Goal: Task Accomplishment & Management: Manage account settings

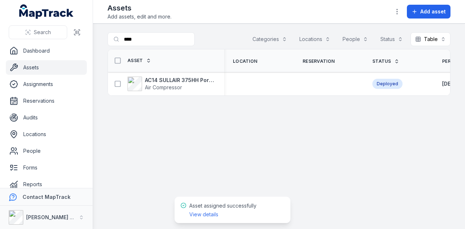
scroll to position [0, 12]
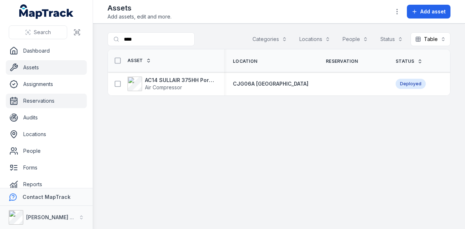
click at [45, 103] on link "Reservations" at bounding box center [46, 101] width 81 height 15
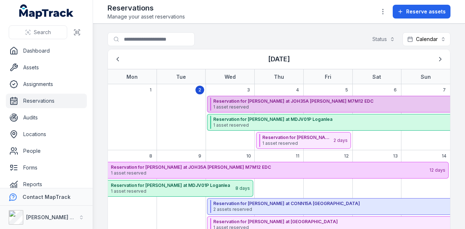
click at [318, 101] on strong "Reservation for [PERSON_NAME] at JOH35A [PERSON_NAME] M7M12 EDC" at bounding box center [370, 102] width 315 height 6
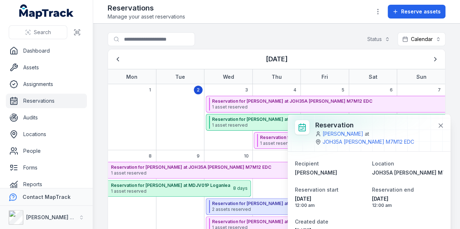
click at [96, 71] on main "Search for reservations Status Calendar ******** September 2025 Mon Tue Wed Thu…" at bounding box center [276, 127] width 367 height 206
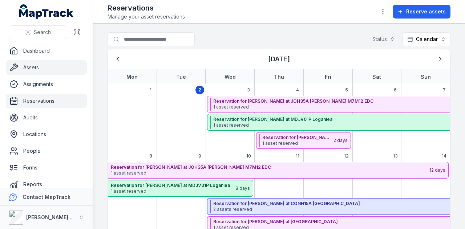
click at [56, 69] on link "Assets" at bounding box center [46, 67] width 81 height 15
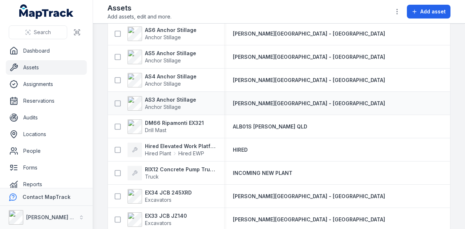
scroll to position [145, 0]
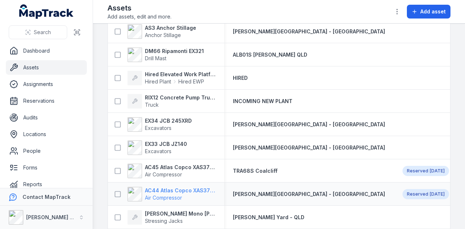
click at [177, 190] on strong "AC44 Atlas Copco XAS375TA" at bounding box center [180, 190] width 71 height 7
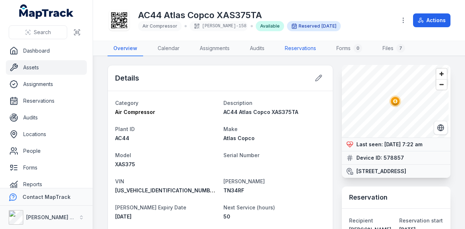
click at [300, 48] on link "Reservations" at bounding box center [300, 48] width 43 height 15
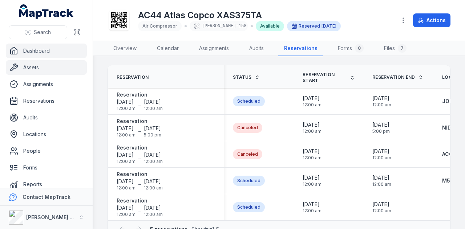
click at [72, 45] on link "Dashboard" at bounding box center [46, 51] width 81 height 15
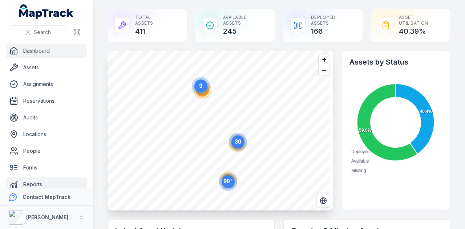
click at [57, 179] on link "Reports" at bounding box center [46, 184] width 81 height 15
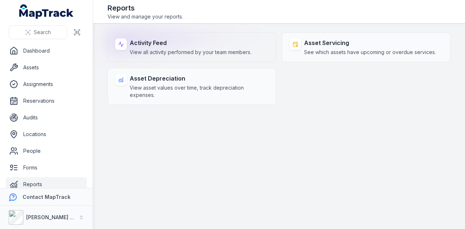
click at [193, 43] on strong "Activity Feed" at bounding box center [191, 43] width 122 height 9
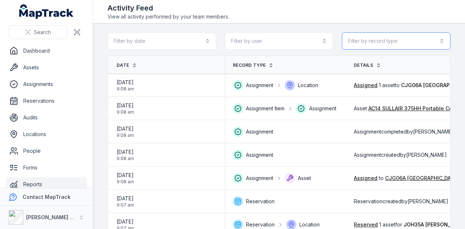
click at [383, 37] on button "Filter by record type" at bounding box center [396, 40] width 109 height 17
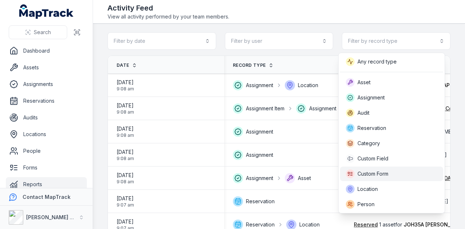
click at [391, 171] on div "Custom Form" at bounding box center [392, 174] width 92 height 9
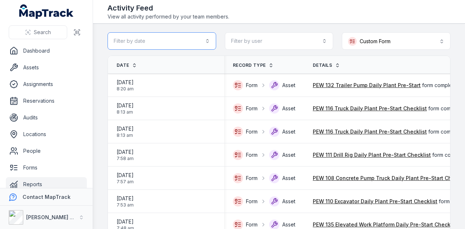
click at [205, 37] on button "Filter by date" at bounding box center [162, 40] width 109 height 17
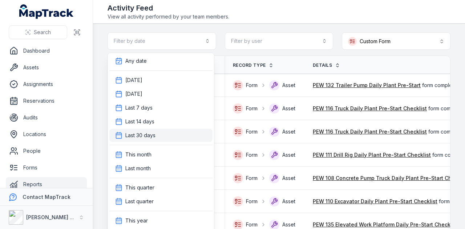
click at [177, 132] on div "Last 30 days" at bounding box center [161, 135] width 92 height 7
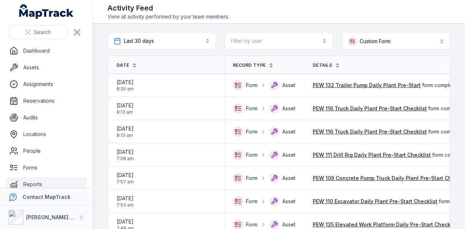
click at [122, 65] on span "Date" at bounding box center [123, 66] width 12 height 6
click at [123, 65] on span "Date" at bounding box center [123, 66] width 12 height 6
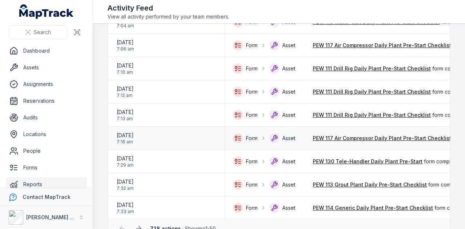
scroll to position [1036, 0]
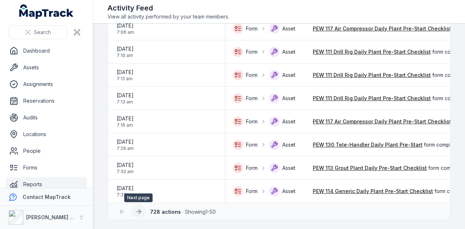
click at [142, 211] on button at bounding box center [139, 212] width 14 height 14
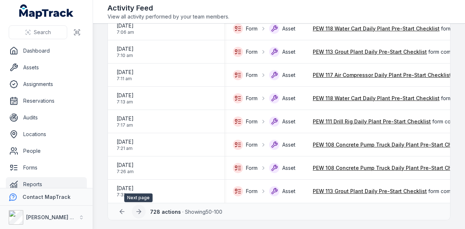
click at [137, 211] on icon at bounding box center [138, 211] width 7 height 7
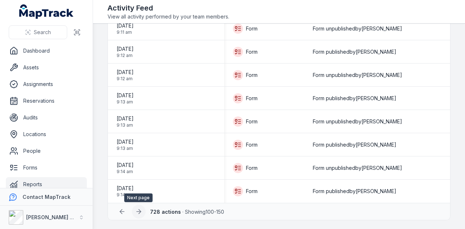
click at [140, 213] on icon at bounding box center [138, 211] width 7 height 7
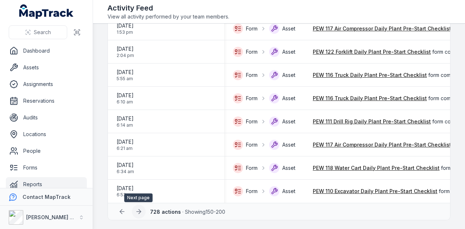
click at [141, 215] on icon at bounding box center [138, 211] width 7 height 7
click at [141, 214] on icon at bounding box center [138, 211] width 7 height 7
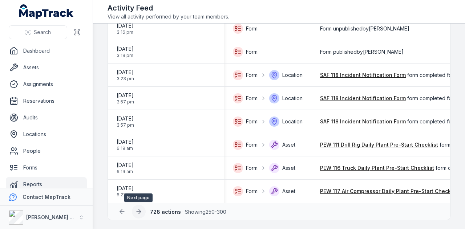
click at [140, 213] on icon at bounding box center [138, 211] width 7 height 7
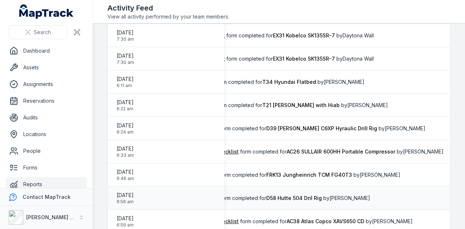
scroll to position [0, 213]
drag, startPoint x: 188, startPoint y: 195, endPoint x: 456, endPoint y: 109, distance: 282.1
click at [456, 109] on main "**********" at bounding box center [279, 127] width 372 height 206
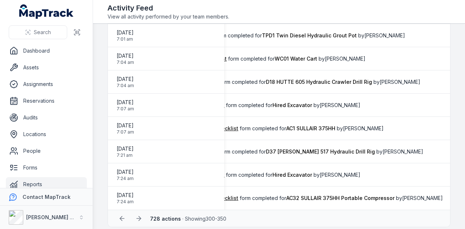
scroll to position [1036, 0]
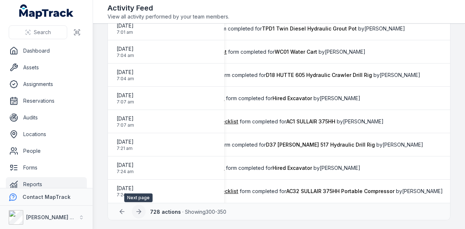
click at [140, 214] on icon at bounding box center [138, 211] width 7 height 7
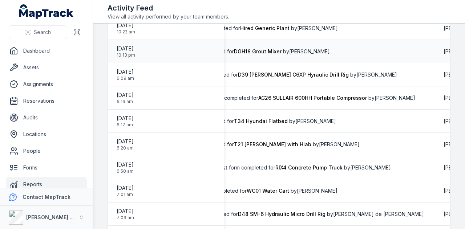
scroll to position [364, 0]
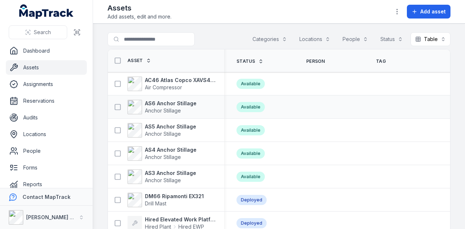
scroll to position [0, 264]
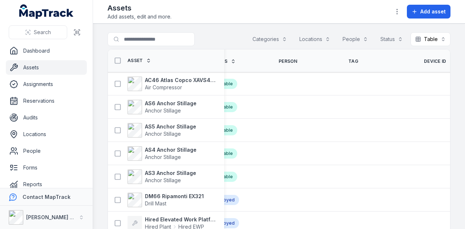
click at [424, 59] on span "Device ID" at bounding box center [435, 62] width 23 height 6
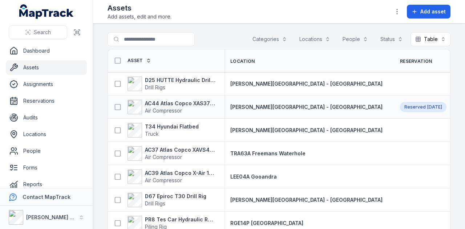
scroll to position [0, 3]
click at [184, 81] on strong "D25 HUTTE Hydraulic Drill Rig" at bounding box center [180, 80] width 71 height 7
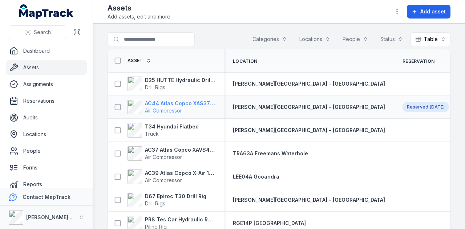
click at [160, 103] on strong "AC44 Atlas Copco XAS375TA" at bounding box center [180, 103] width 71 height 7
click at [173, 152] on strong "AC37 Atlas Copco XAVS450" at bounding box center [180, 150] width 71 height 7
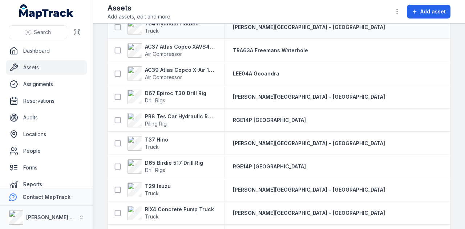
scroll to position [109, 0]
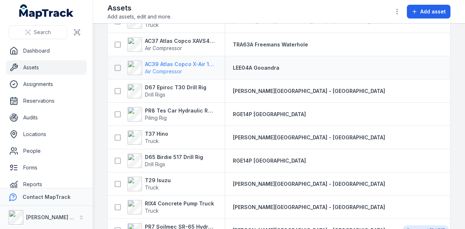
click at [188, 65] on strong "AC39 Atlas Copco X-Air 1100-25" at bounding box center [180, 64] width 71 height 7
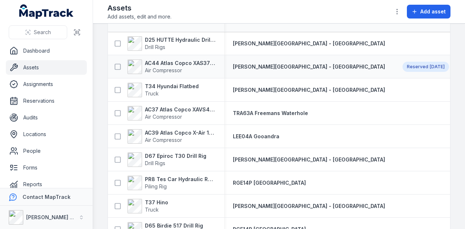
scroll to position [109, 0]
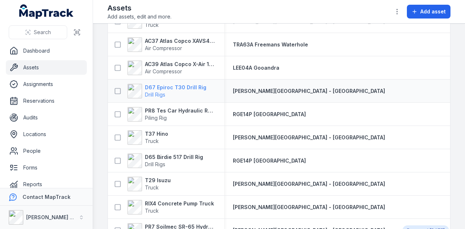
click at [175, 87] on strong "D67 Epiroc T30 Drill Rig" at bounding box center [175, 87] width 61 height 7
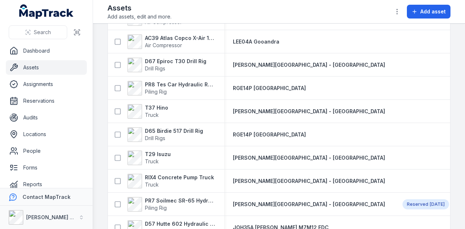
scroll to position [145, 0]
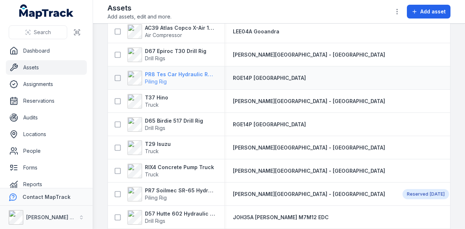
click at [185, 73] on strong "PR8 Tes Car Hydraulic Rotary Rig" at bounding box center [180, 74] width 71 height 7
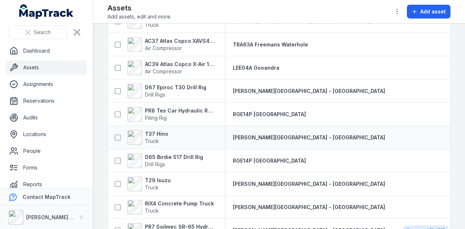
scroll to position [145, 0]
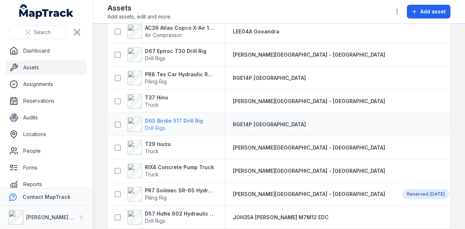
click at [171, 120] on strong "D65 Birdie 517 Drill Rig" at bounding box center [174, 120] width 58 height 7
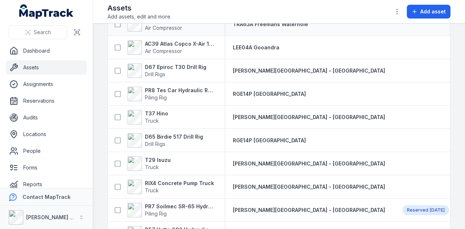
scroll to position [145, 0]
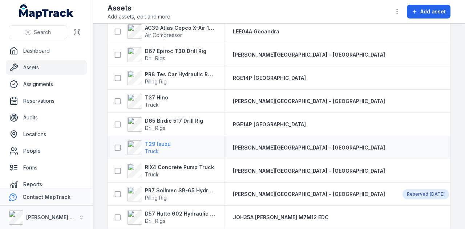
click at [166, 143] on strong "T29 Isuzu" at bounding box center [158, 144] width 26 height 7
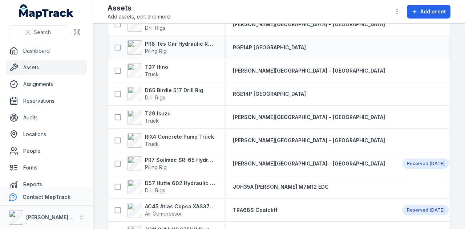
scroll to position [182, 0]
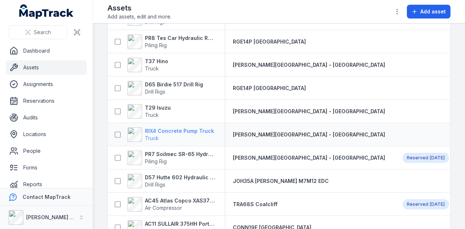
click at [191, 128] on strong "RIX4 Concrete Pump Truck" at bounding box center [179, 131] width 69 height 7
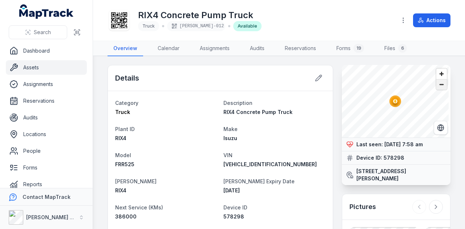
click at [437, 88] on span "Zoom out" at bounding box center [442, 85] width 11 height 10
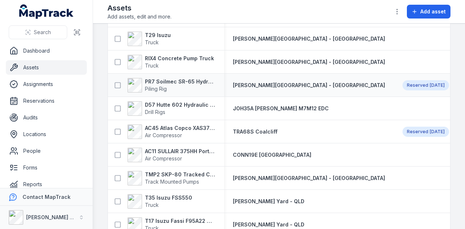
scroll to position [291, 0]
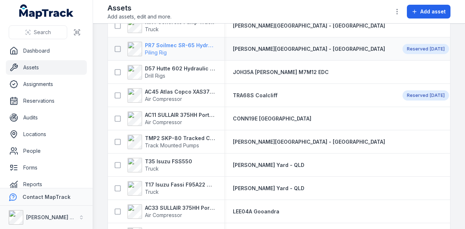
click at [187, 45] on strong "PR7 Soilmec SR-65 Hydraulic Rotary Rig" at bounding box center [180, 45] width 71 height 7
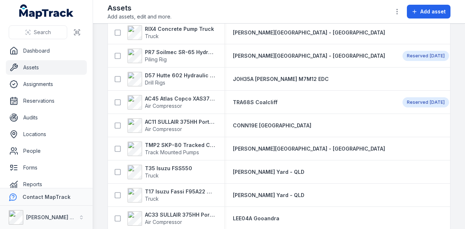
scroll to position [291, 0]
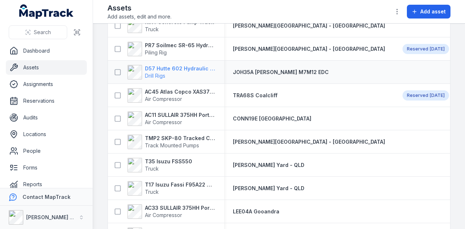
click at [170, 71] on strong "D57 Hutte 602 Hydraulic Crawler Drill" at bounding box center [180, 68] width 71 height 7
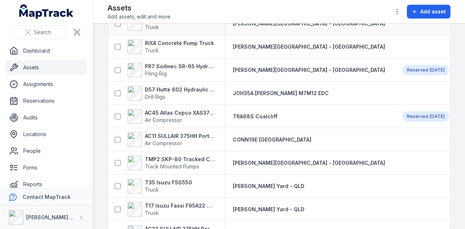
scroll to position [291, 0]
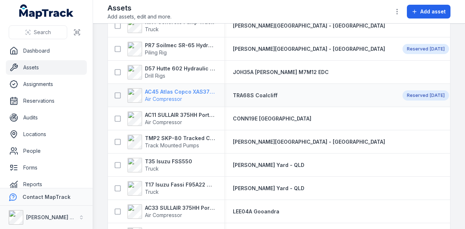
click at [176, 92] on strong "AC45 Atlas Copco XAS375TA" at bounding box center [180, 91] width 71 height 7
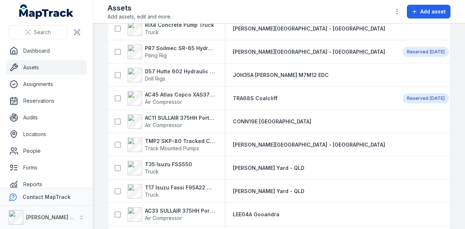
scroll to position [291, 0]
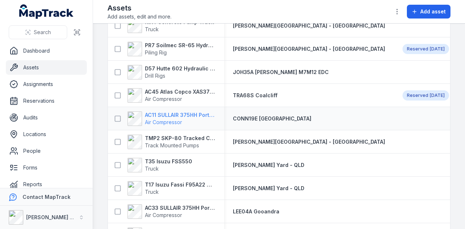
click at [191, 116] on strong "AC11 SULLAIR 375HH Portable Compressor" at bounding box center [180, 115] width 71 height 7
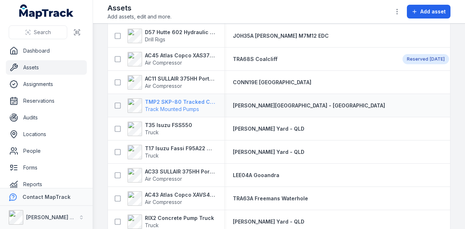
click at [191, 101] on strong "TMP2 SKP-80 Tracked Concrete Pump" at bounding box center [180, 102] width 71 height 7
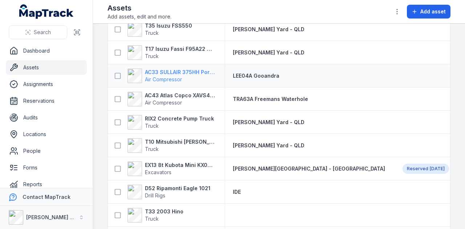
scroll to position [436, 0]
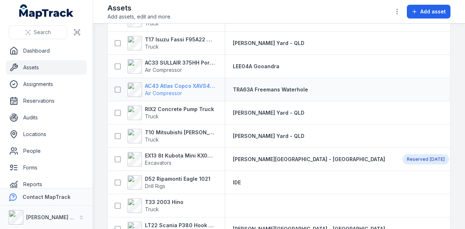
click at [190, 88] on strong "AC43 Atlas Copco XAVS450" at bounding box center [180, 86] width 71 height 7
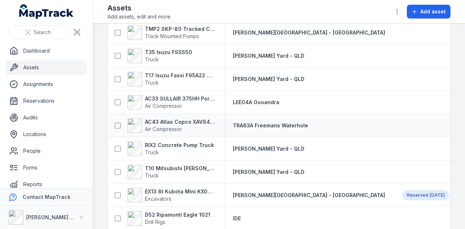
scroll to position [436, 0]
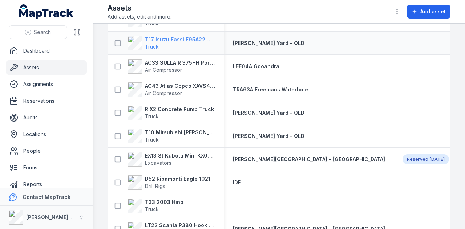
click at [195, 41] on strong "T17 Isuzu Fassi F95A22 with Hiab" at bounding box center [180, 39] width 71 height 7
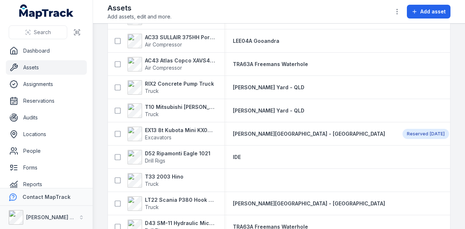
scroll to position [473, 0]
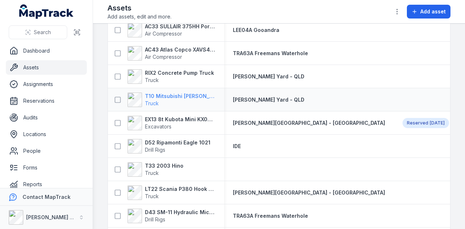
click at [197, 96] on strong "T10 Mitsubishi [PERSON_NAME] with Hiab" at bounding box center [180, 96] width 71 height 7
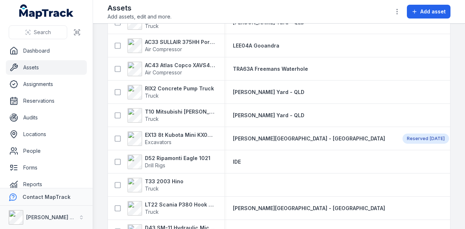
scroll to position [473, 0]
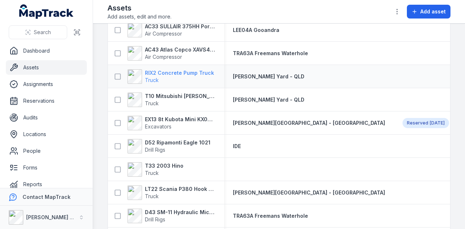
click at [182, 73] on strong "RIX2 Concrete Pump Truck" at bounding box center [179, 72] width 69 height 7
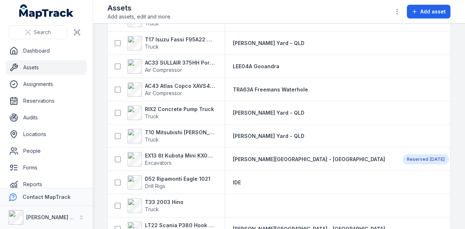
scroll to position [473, 0]
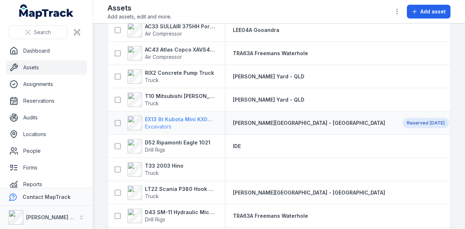
click at [194, 120] on strong "EX13 8t Kubota Mini KX080-3SLA" at bounding box center [180, 119] width 71 height 7
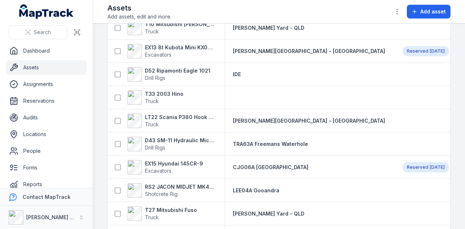
scroll to position [545, 0]
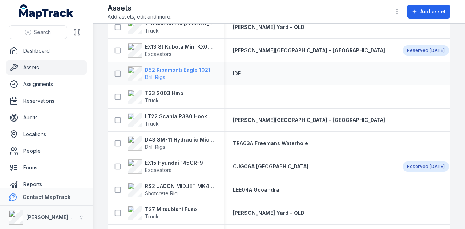
click at [184, 69] on strong "D52 Ripamonti Eagle 1021" at bounding box center [177, 70] width 65 height 7
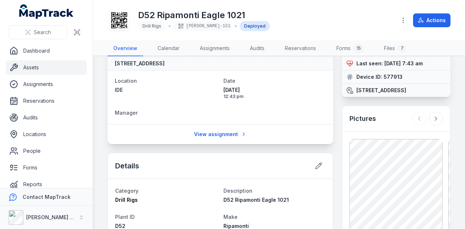
scroll to position [36, 0]
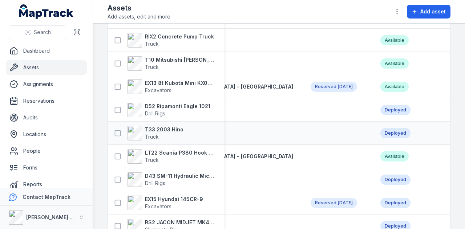
scroll to position [0, 73]
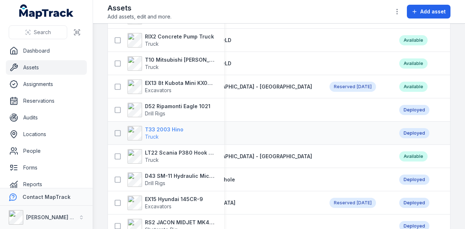
click at [173, 130] on strong "T33 2003 Hino" at bounding box center [164, 129] width 39 height 7
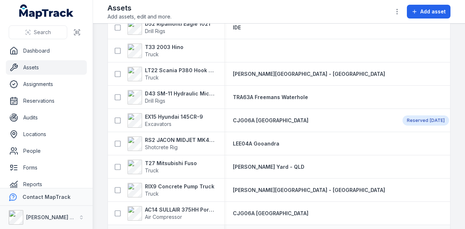
scroll to position [582, 0]
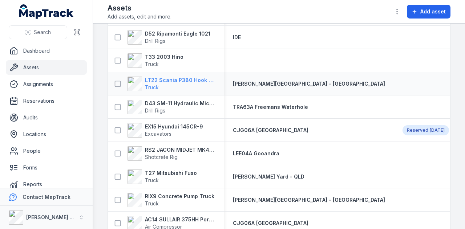
click at [197, 77] on strong "LT22 Scania P380 Hook Bin Truck" at bounding box center [180, 80] width 71 height 7
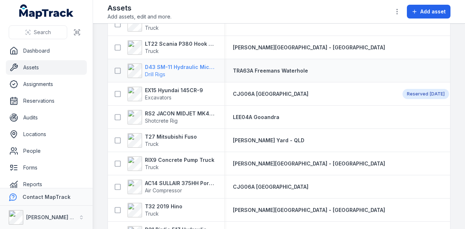
click at [189, 68] on strong "D43 SM-11 Hydraulic Microdrilling" at bounding box center [180, 67] width 71 height 7
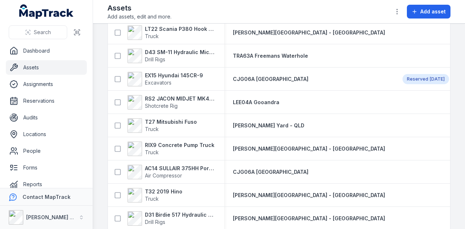
scroll to position [618, 0]
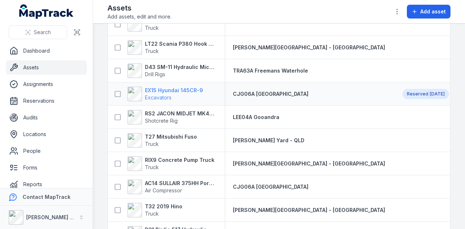
click at [187, 90] on strong "EX15 Hyundai 145CR-9" at bounding box center [174, 90] width 58 height 7
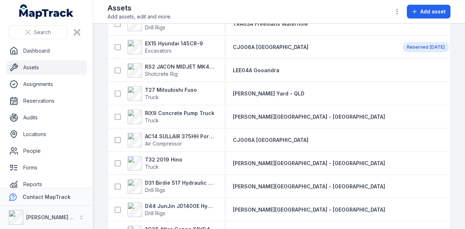
scroll to position [655, 0]
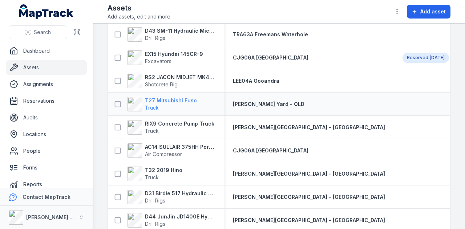
click at [183, 101] on strong "T27 Mitsubishi Fuso" at bounding box center [171, 100] width 52 height 7
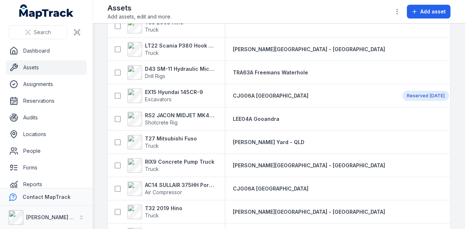
scroll to position [618, 0]
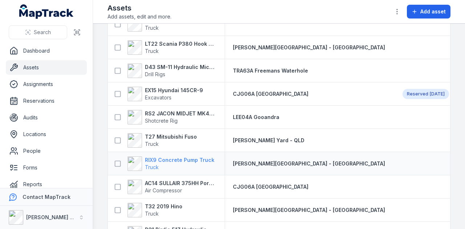
click at [193, 158] on strong "RIX9 Concrete Pump Truck" at bounding box center [179, 160] width 69 height 7
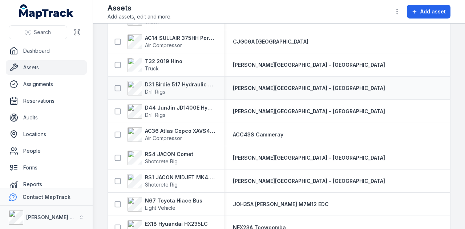
scroll to position [727, 0]
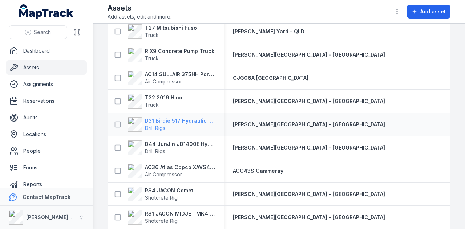
click at [177, 119] on strong "D31 Birdie 517 Hydraulic Drill Rig" at bounding box center [180, 120] width 71 height 7
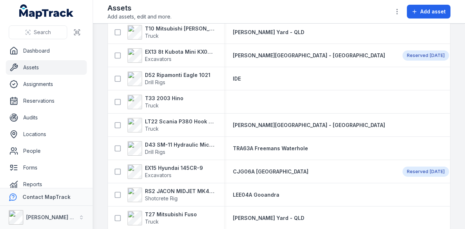
scroll to position [720, 0]
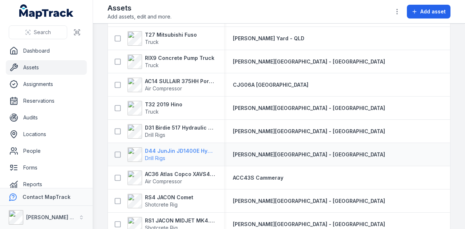
click at [188, 149] on strong "D44 JunJin JD1400E Hydraulic Crawler Drill" at bounding box center [180, 151] width 71 height 7
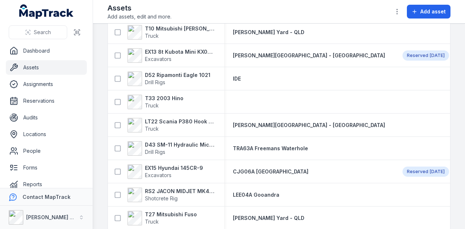
scroll to position [720, 0]
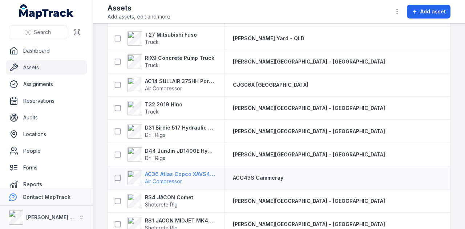
click at [163, 174] on strong "AC36 Atlas Copco XAVS450" at bounding box center [180, 174] width 71 height 7
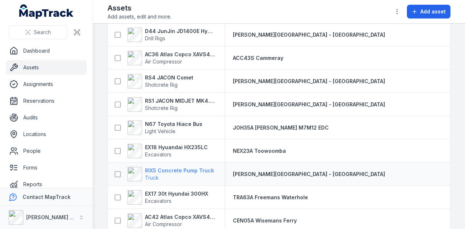
scroll to position [828, 0]
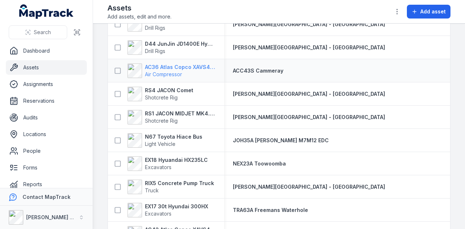
click at [182, 64] on strong "AC36 Atlas Copco XAVS450" at bounding box center [180, 67] width 71 height 7
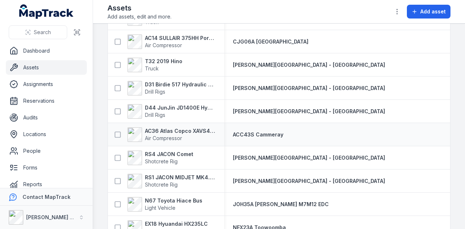
scroll to position [836, 0]
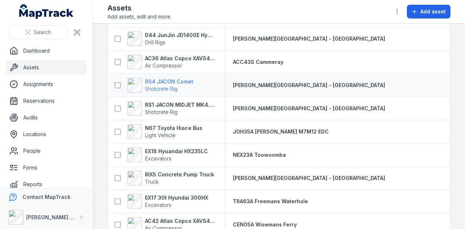
click at [183, 83] on strong "RS4 JACON Comet" at bounding box center [169, 81] width 48 height 7
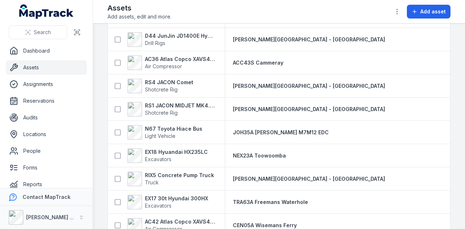
scroll to position [836, 0]
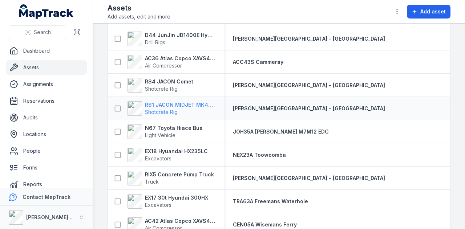
click at [176, 103] on strong "RS1 JACON MIDJET MK4.5 Shot Crete Spray Pump" at bounding box center [180, 104] width 71 height 7
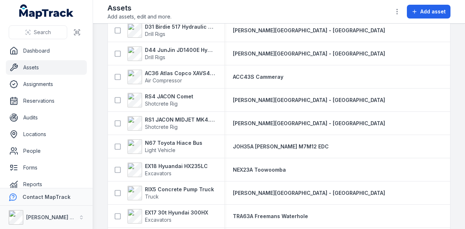
scroll to position [836, 0]
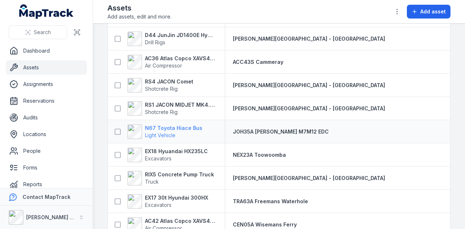
click at [177, 129] on strong "N67 Toyota Hiace Bus" at bounding box center [173, 128] width 57 height 7
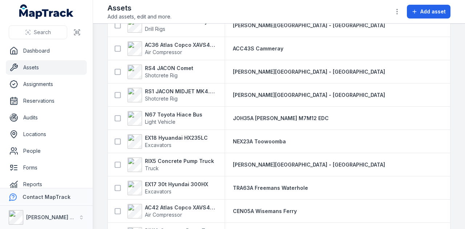
scroll to position [873, 0]
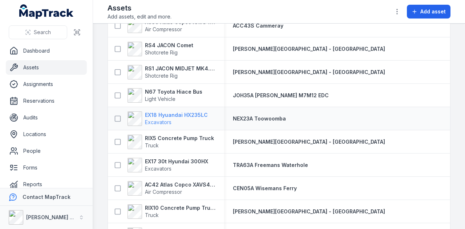
click at [178, 115] on strong "EX18 Hyuandai HX235LC" at bounding box center [176, 115] width 63 height 7
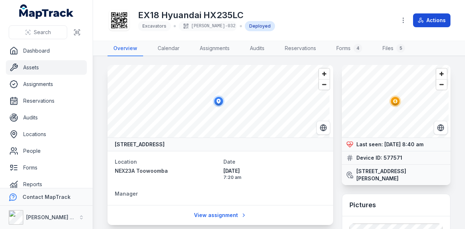
click at [436, 18] on button "Actions" at bounding box center [431, 20] width 37 height 14
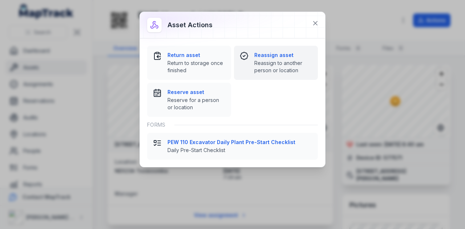
click at [285, 55] on strong "Reassign asset" at bounding box center [284, 55] width 58 height 7
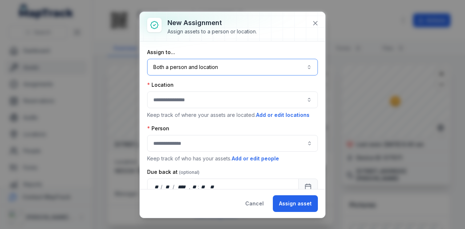
click at [228, 72] on button "Both a person and location ****" at bounding box center [232, 67] width 171 height 17
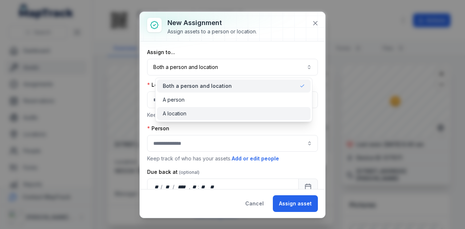
drag, startPoint x: 217, startPoint y: 115, endPoint x: 210, endPoint y: 109, distance: 9.3
click at [216, 115] on div "A location" at bounding box center [234, 113] width 142 height 7
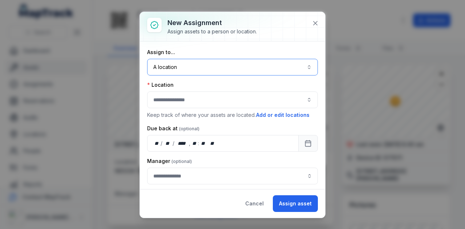
click at [207, 103] on button "button" at bounding box center [232, 100] width 171 height 17
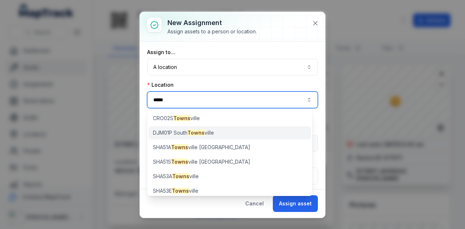
scroll to position [19, 0]
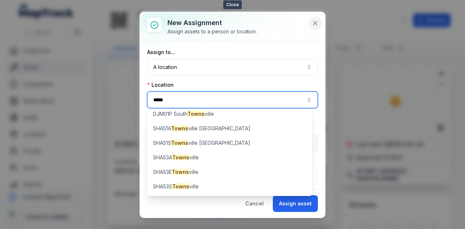
type input "*****"
click at [316, 20] on icon at bounding box center [315, 23] width 7 height 7
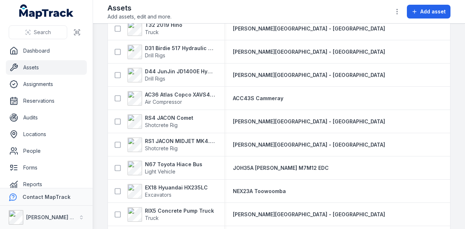
scroll to position [873, 0]
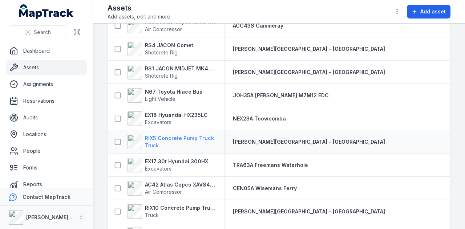
click at [201, 139] on strong "RIX5 Concrete Pump Truck" at bounding box center [179, 138] width 69 height 7
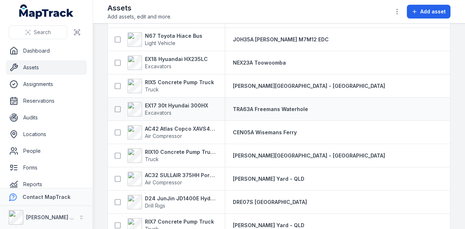
scroll to position [945, 0]
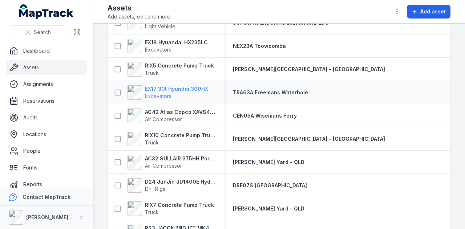
click at [191, 88] on strong "EX17 30t Hyundai 300HX" at bounding box center [176, 88] width 63 height 7
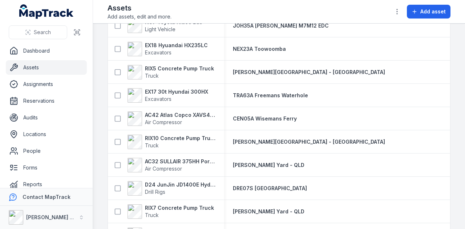
scroll to position [945, 0]
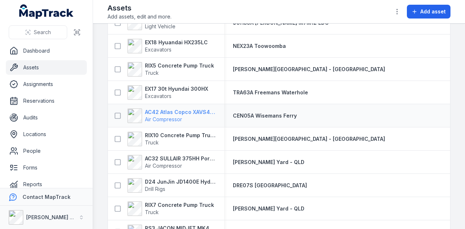
click at [200, 110] on strong "AC42 Atlas Copco XAVS450" at bounding box center [180, 112] width 71 height 7
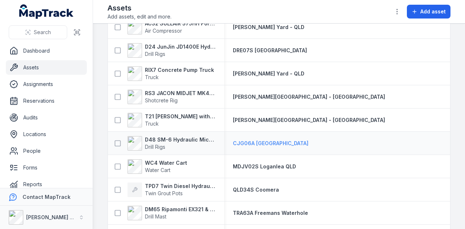
scroll to position [1044, 0]
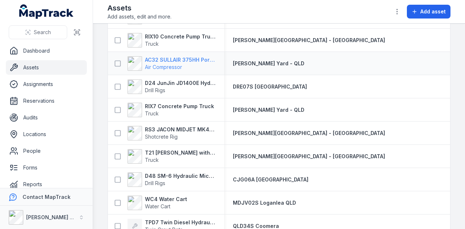
click at [206, 60] on strong "AC32 SULLAIR 375HH Portable Compressor" at bounding box center [180, 59] width 71 height 7
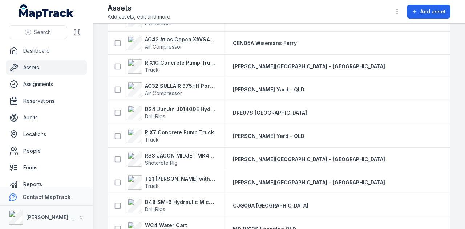
scroll to position [1055, 0]
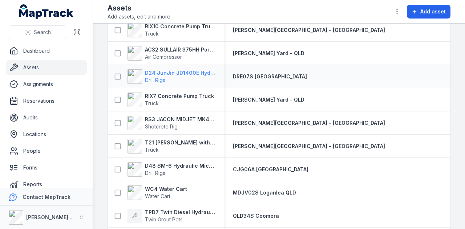
click at [195, 69] on strong "D24 JunJin JD1400E Hydraulic Drill Rig" at bounding box center [180, 72] width 71 height 7
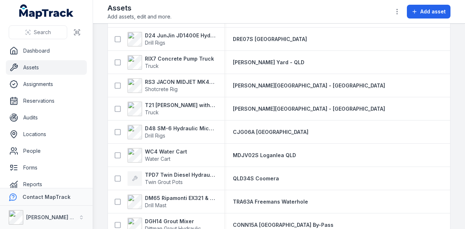
scroll to position [1019, 0]
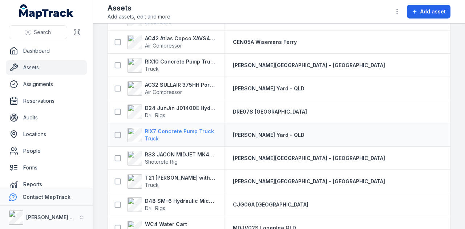
click at [194, 129] on strong "RIX7 Concrete Pump Truck" at bounding box center [179, 131] width 69 height 7
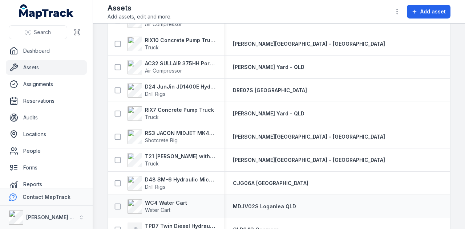
scroll to position [1077, 0]
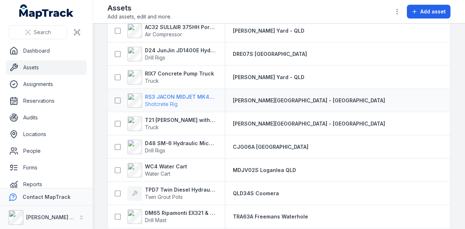
click at [200, 98] on strong "RS3 JACON MIDJET MK4.5 Shot Crete Spray Pump" at bounding box center [180, 96] width 71 height 7
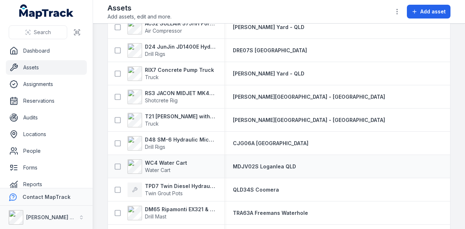
scroll to position [1117, 0]
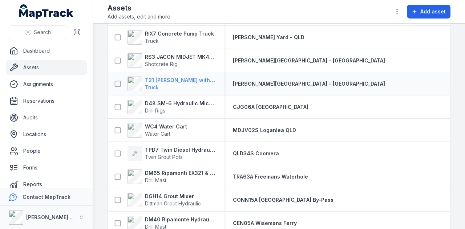
click at [191, 81] on strong "T21 [PERSON_NAME] with Hiab" at bounding box center [180, 80] width 71 height 7
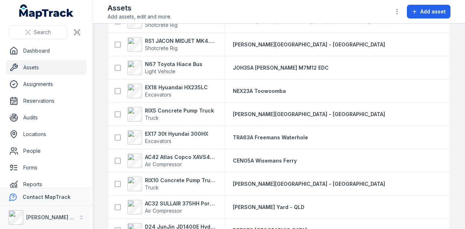
scroll to position [1081, 0]
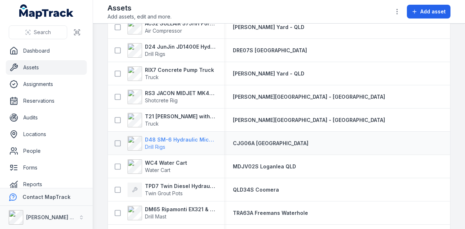
click at [196, 138] on strong "D48 SM-6 Hydraulic Micro Drill Rig" at bounding box center [180, 139] width 71 height 7
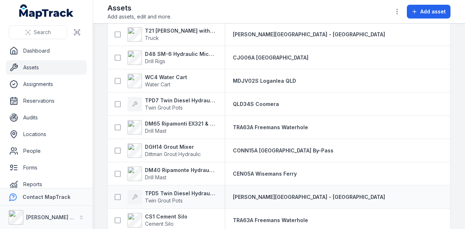
scroll to position [1152, 0]
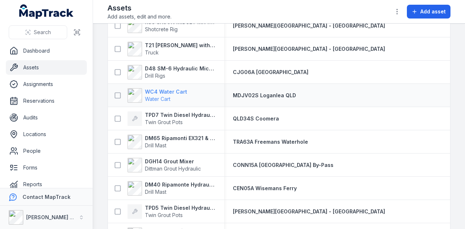
click at [174, 90] on strong "WC4 Water Cart" at bounding box center [166, 91] width 42 height 7
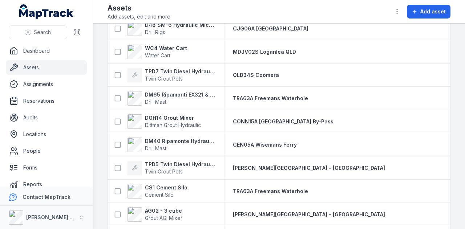
scroll to position [1200, 0]
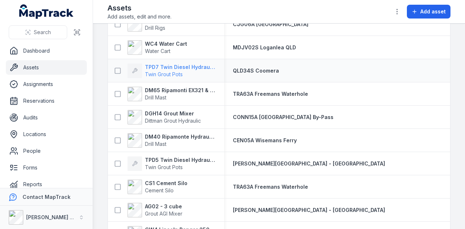
click at [191, 64] on strong "TPD7 Twin Diesel Hydraulic Grout Pot" at bounding box center [180, 67] width 71 height 7
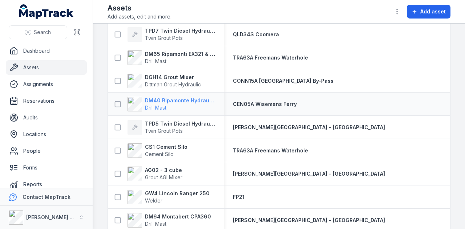
scroll to position [1273, 0]
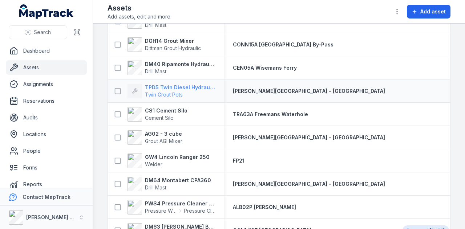
click at [181, 92] on span "Twin Grout Pots" at bounding box center [164, 95] width 38 height 6
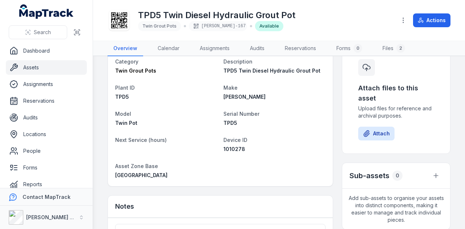
scroll to position [73, 0]
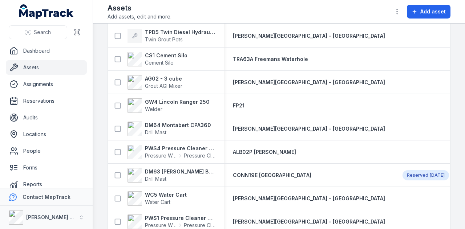
scroll to position [1346, 0]
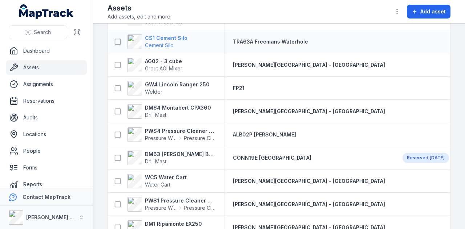
click at [178, 40] on strong "CS1 Cement Silo" at bounding box center [166, 38] width 43 height 7
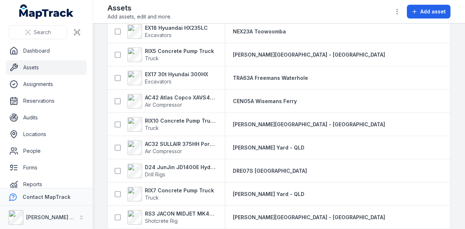
scroll to position [1261, 0]
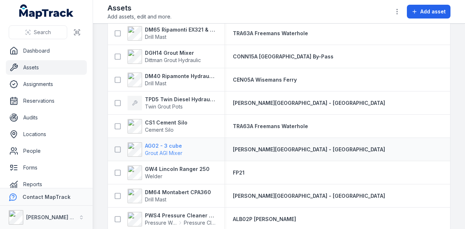
click at [172, 146] on strong "AG02 - 3 cube" at bounding box center [163, 146] width 37 height 7
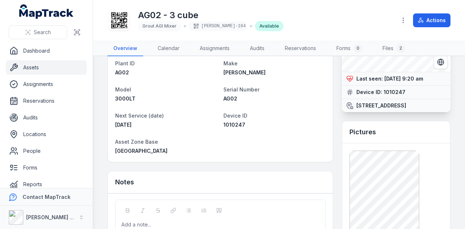
scroll to position [73, 0]
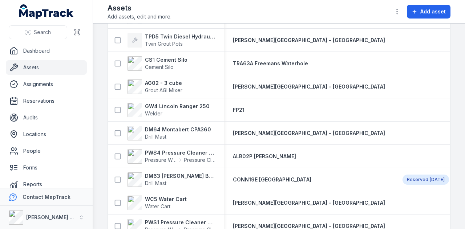
scroll to position [1323, 0]
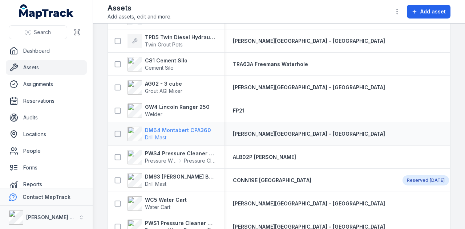
click at [185, 131] on strong "DM64 Montabert CPA360" at bounding box center [178, 130] width 66 height 7
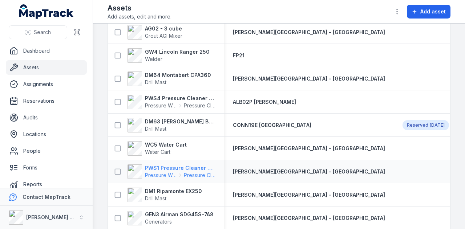
scroll to position [1368, 0]
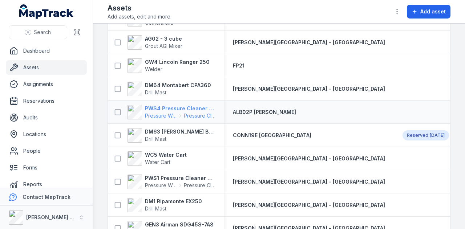
click at [189, 107] on strong "PWS4 Pressure Cleaner Skid Mounted" at bounding box center [180, 108] width 71 height 7
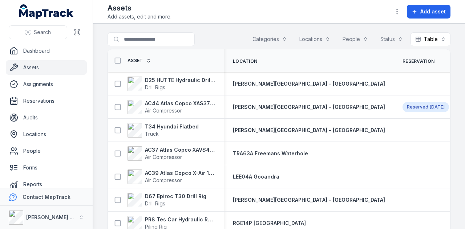
drag, startPoint x: 459, startPoint y: 114, endPoint x: 463, endPoint y: 115, distance: 4.1
click at [461, 115] on main "Search for assets Categories Locations People Status Table ***** Asset Location…" at bounding box center [279, 127] width 372 height 206
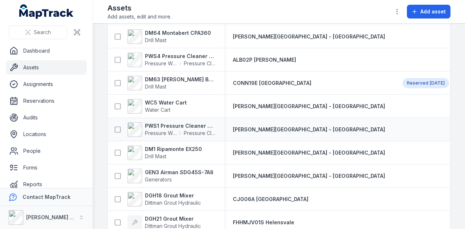
scroll to position [1404, 0]
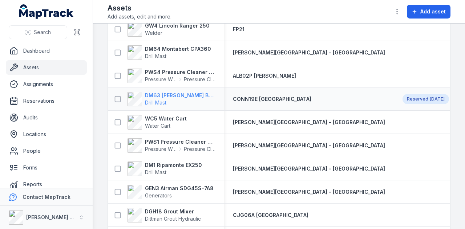
click at [169, 93] on strong "DM63 [PERSON_NAME] Build Mast" at bounding box center [180, 95] width 71 height 7
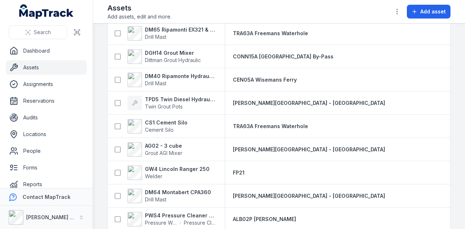
scroll to position [1441, 0]
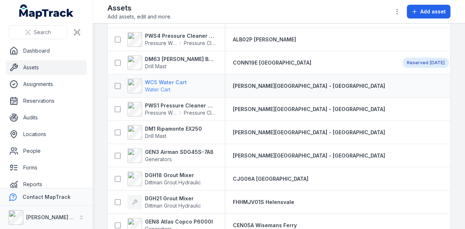
click at [179, 79] on strong "WC5 Water Cart" at bounding box center [166, 82] width 42 height 7
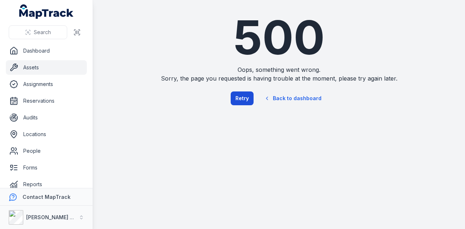
click at [244, 96] on button "Retry" at bounding box center [242, 99] width 23 height 14
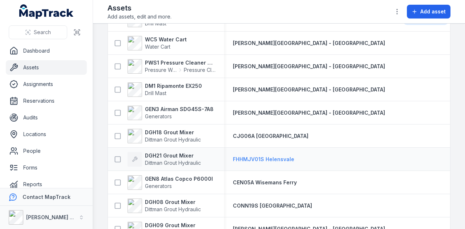
scroll to position [1454, 0]
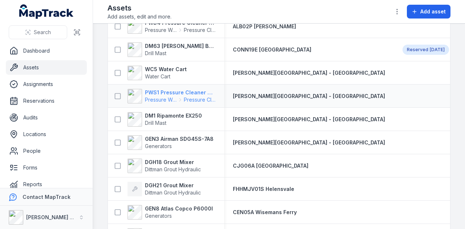
click at [180, 93] on strong "PWS1 Pressure Cleaner Skid Mounted" at bounding box center [180, 92] width 71 height 7
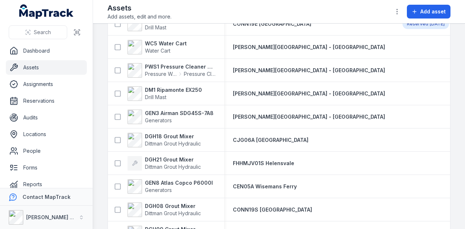
scroll to position [1480, 0]
click at [192, 91] on strong "DM1 Ripamonte EX250" at bounding box center [173, 89] width 57 height 7
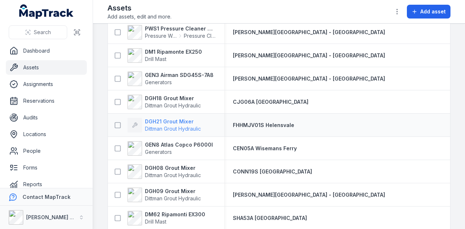
scroll to position [1539, 0]
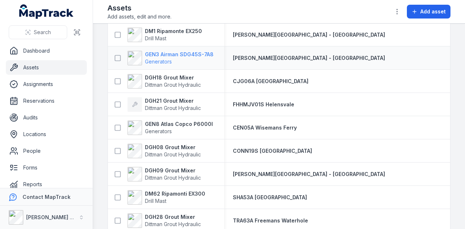
click at [180, 53] on strong "GEN3 Airman SDG45S-7A8" at bounding box center [179, 54] width 69 height 7
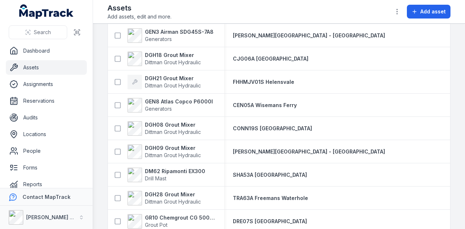
scroll to position [1563, 0]
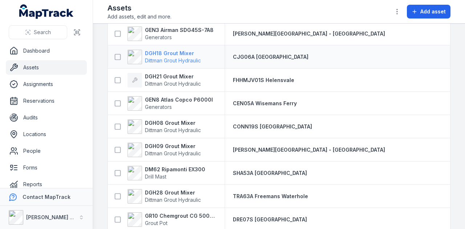
click at [177, 53] on strong "DGH18 Grout Mixer" at bounding box center [173, 53] width 56 height 7
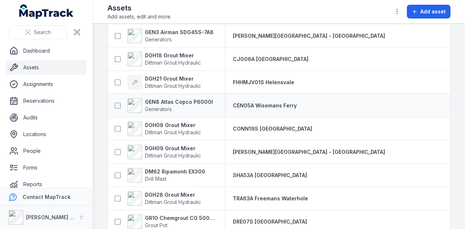
scroll to position [1524, 0]
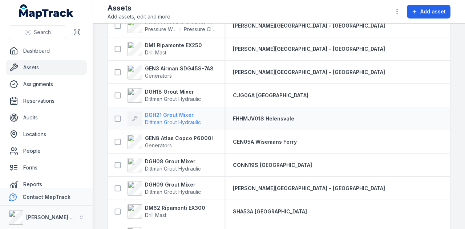
click at [183, 113] on strong "DGH21 Grout Mixer" at bounding box center [173, 115] width 56 height 7
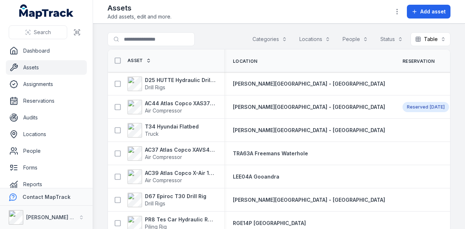
click at [459, 114] on main "Search for assets Categories Locations People Status Table ***** Asset Location…" at bounding box center [279, 127] width 372 height 206
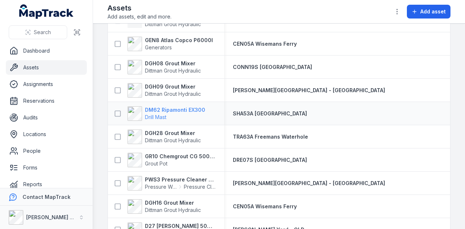
scroll to position [1623, 0]
click at [188, 39] on strong "GEN8 Atlas Copco P6000I" at bounding box center [179, 40] width 68 height 7
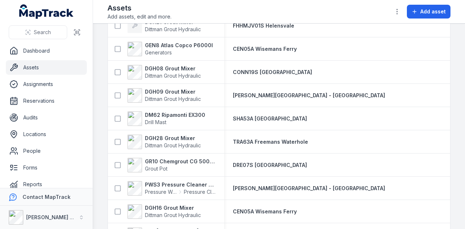
scroll to position [1623, 0]
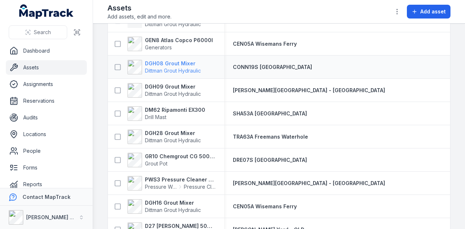
click at [175, 65] on strong "DGH08 Grout Mixer" at bounding box center [173, 63] width 56 height 7
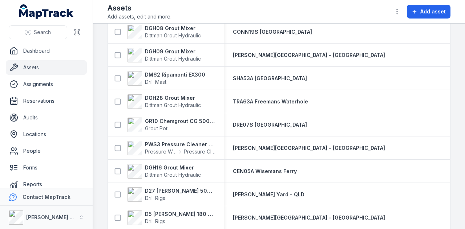
scroll to position [1659, 0]
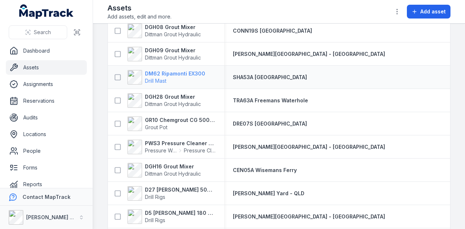
click at [174, 74] on strong "DM62 Ripamonti EX300" at bounding box center [175, 73] width 60 height 7
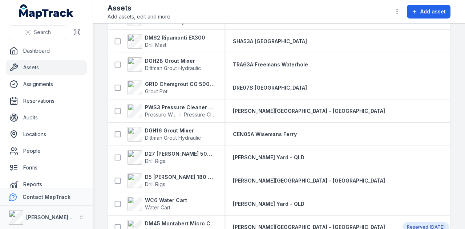
scroll to position [1685, 0]
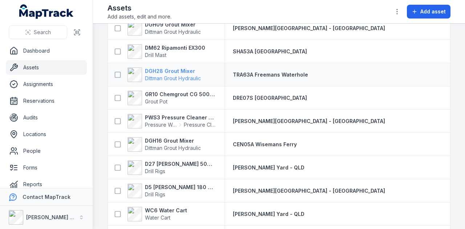
click at [188, 70] on strong "DGH28 Grout Mixer" at bounding box center [173, 71] width 56 height 7
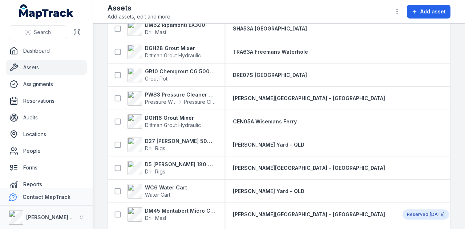
scroll to position [1719, 0]
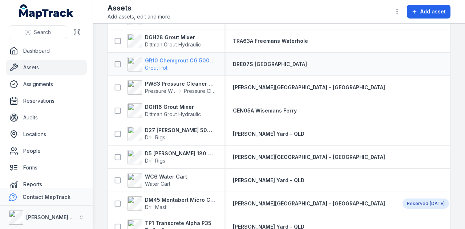
click at [177, 60] on strong "GR10 Chemgrout CG 500 High Pressure" at bounding box center [180, 60] width 71 height 7
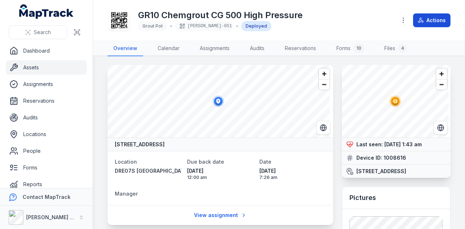
click at [433, 23] on button "Actions" at bounding box center [431, 20] width 37 height 14
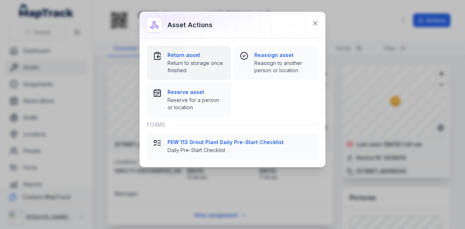
click at [179, 55] on strong "Return asset" at bounding box center [197, 55] width 58 height 7
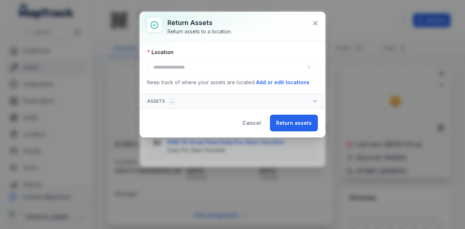
click at [212, 66] on div at bounding box center [232, 67] width 171 height 17
click at [211, 68] on button "button" at bounding box center [232, 67] width 171 height 17
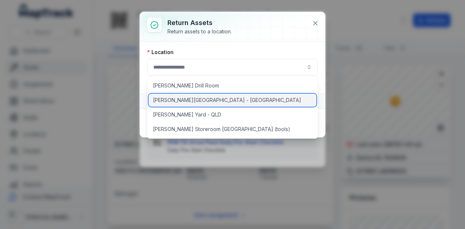
click at [215, 99] on div "[PERSON_NAME][GEOGRAPHIC_DATA] - [GEOGRAPHIC_DATA]" at bounding box center [233, 100] width 168 height 13
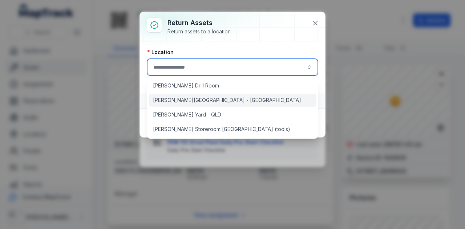
type input "**********"
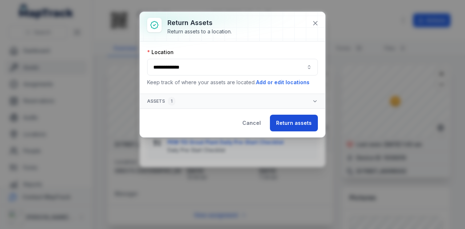
click at [301, 122] on button "Return assets" at bounding box center [294, 123] width 48 height 17
